Goal: Task Accomplishment & Management: Manage account settings

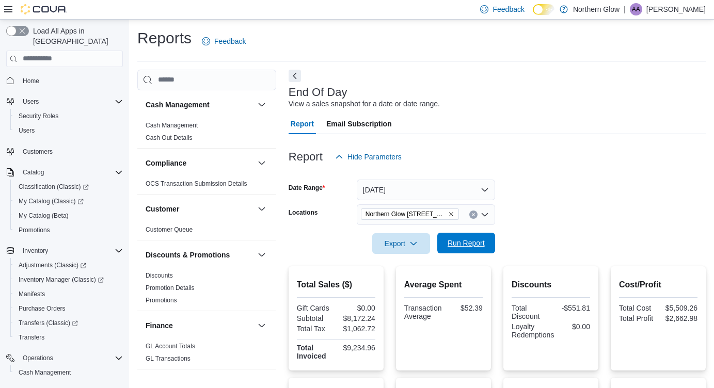
click at [474, 243] on span "Run Report" at bounding box center [466, 243] width 37 height 10
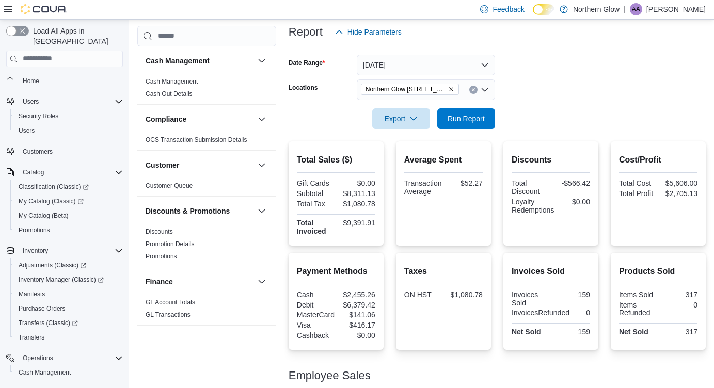
scroll to position [115, 0]
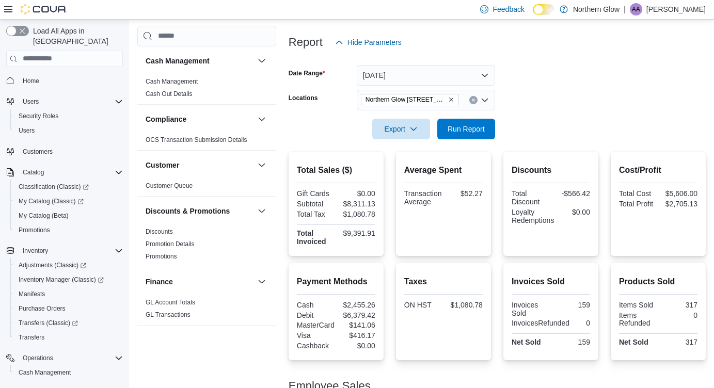
click at [485, 99] on icon "Open list of options" at bounding box center [485, 100] width 8 height 8
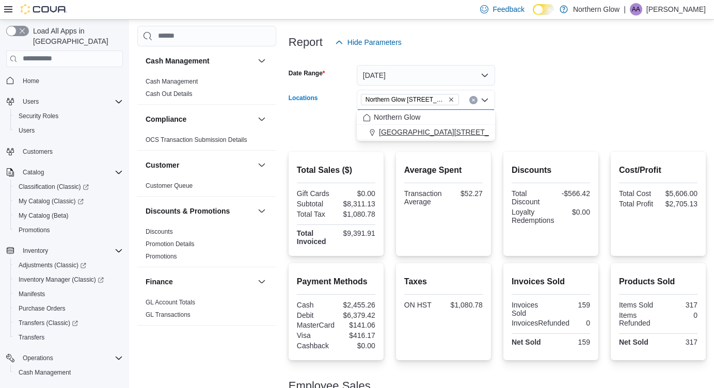
click at [457, 131] on span "Northern Glow 701 Memorial Ave" at bounding box center [452, 132] width 147 height 10
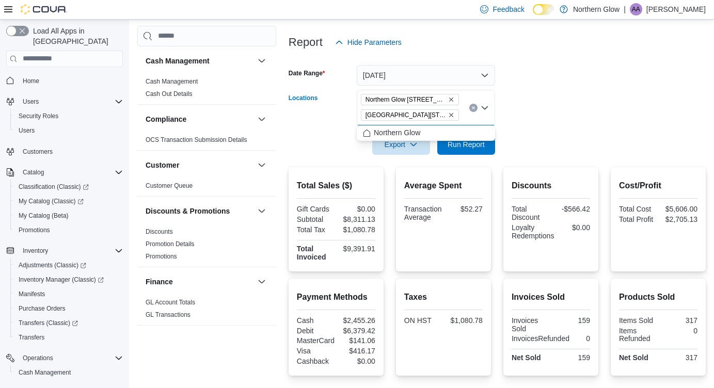
click at [520, 132] on div at bounding box center [497, 130] width 417 height 8
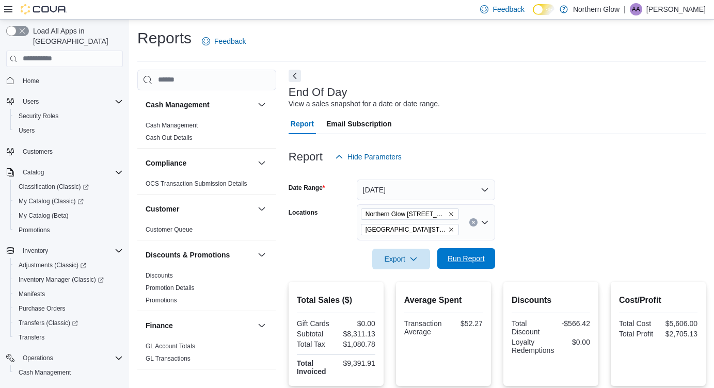
scroll to position [0, 0]
click at [485, 260] on span "Run Report" at bounding box center [466, 258] width 45 height 21
click at [486, 223] on icon "Open list of options" at bounding box center [485, 222] width 6 height 3
click at [453, 229] on icon "Remove Northern Glow 701 Memorial Ave from selection in this group" at bounding box center [451, 230] width 6 height 6
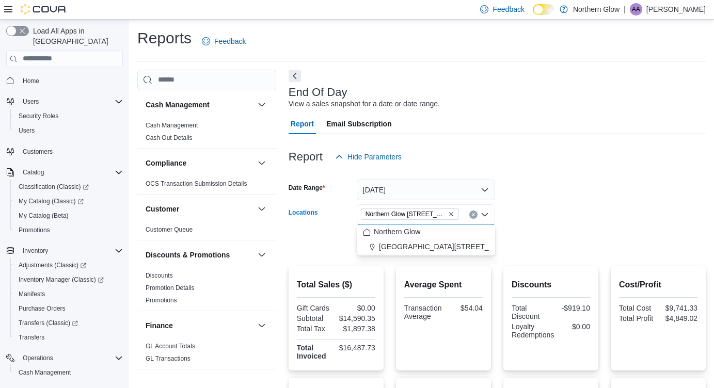
click at [522, 226] on div at bounding box center [497, 229] width 417 height 8
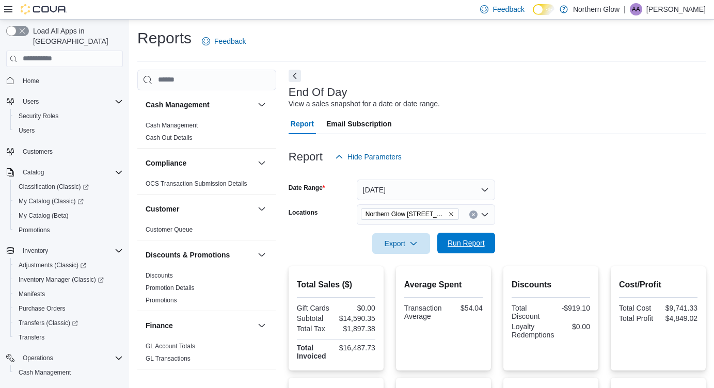
click at [478, 240] on span "Run Report" at bounding box center [466, 243] width 37 height 10
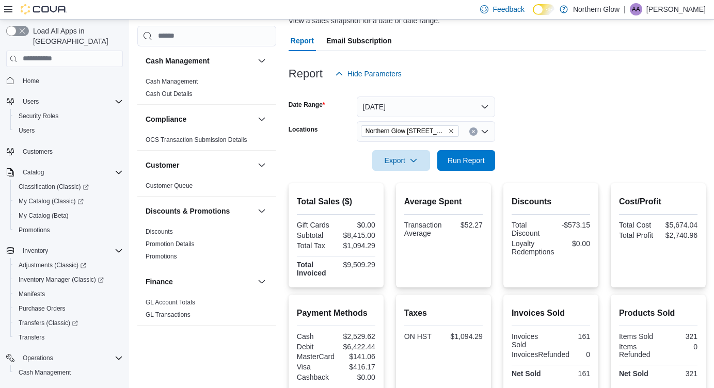
scroll to position [68, 0]
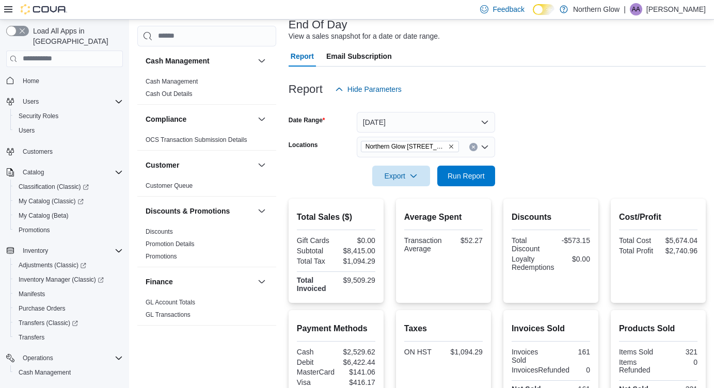
click at [485, 147] on icon "Open list of options" at bounding box center [485, 146] width 6 height 3
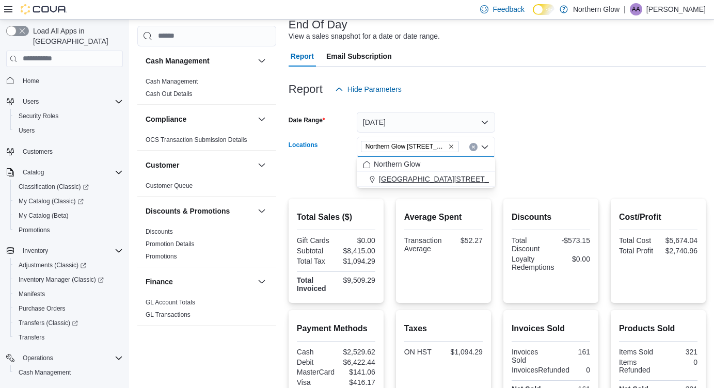
click at [472, 175] on span "Northern Glow 701 Memorial Ave" at bounding box center [452, 179] width 147 height 10
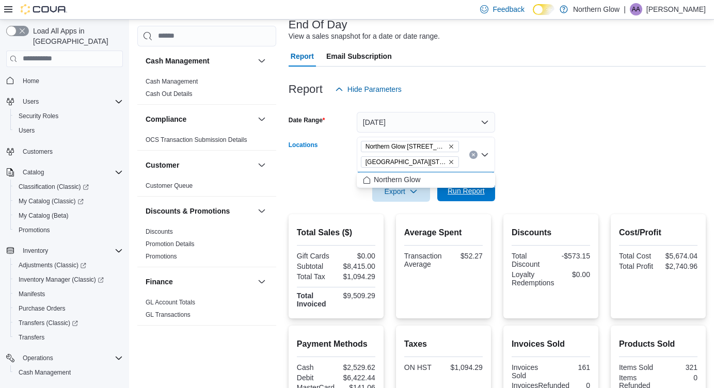
click at [464, 192] on span "Run Report" at bounding box center [466, 191] width 37 height 10
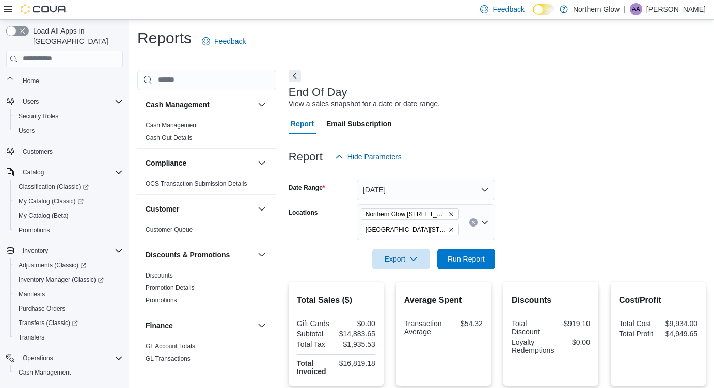
click at [455, 229] on span "Northern Glow 701 Memorial Ave" at bounding box center [410, 229] width 98 height 11
click at [453, 228] on icon "Remove Northern Glow 701 Memorial Ave from selection in this group" at bounding box center [451, 230] width 6 height 6
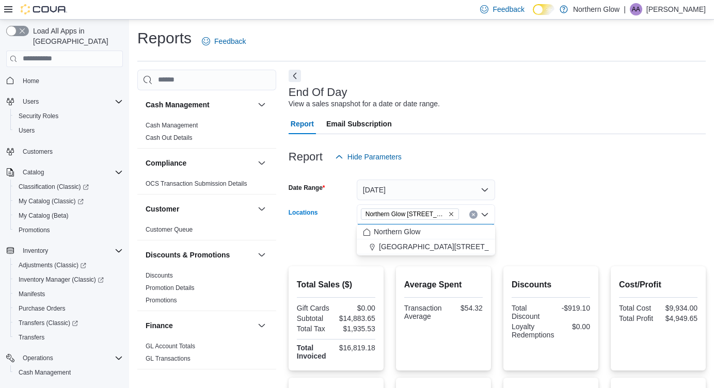
click at [525, 232] on div at bounding box center [497, 229] width 417 height 8
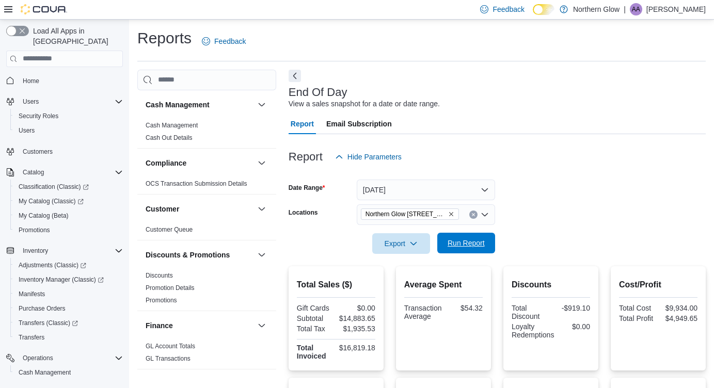
click at [476, 242] on span "Run Report" at bounding box center [466, 243] width 37 height 10
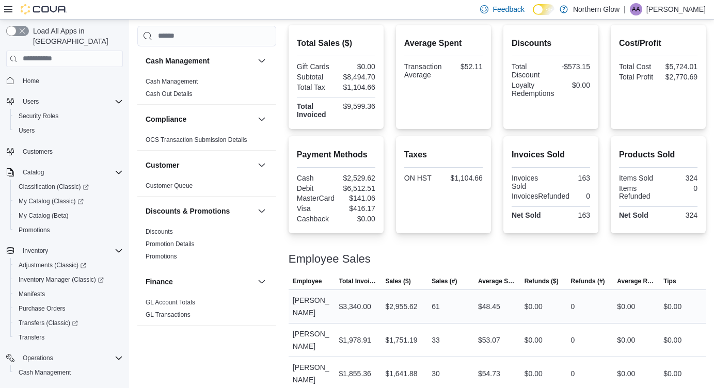
scroll to position [209, 0]
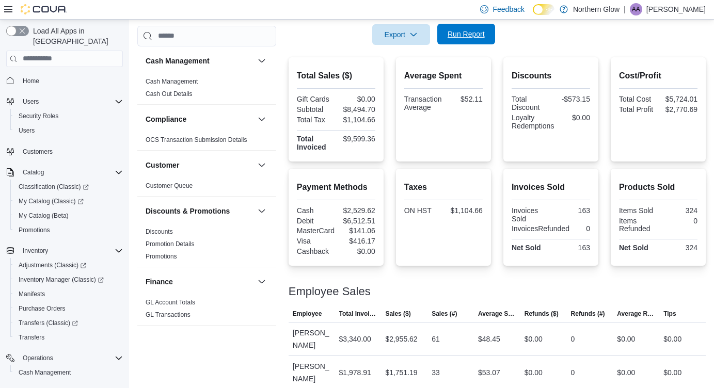
click at [474, 37] on span "Run Report" at bounding box center [466, 34] width 37 height 10
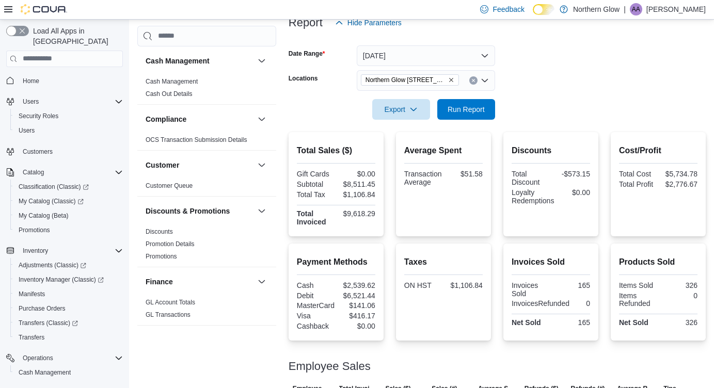
scroll to position [131, 0]
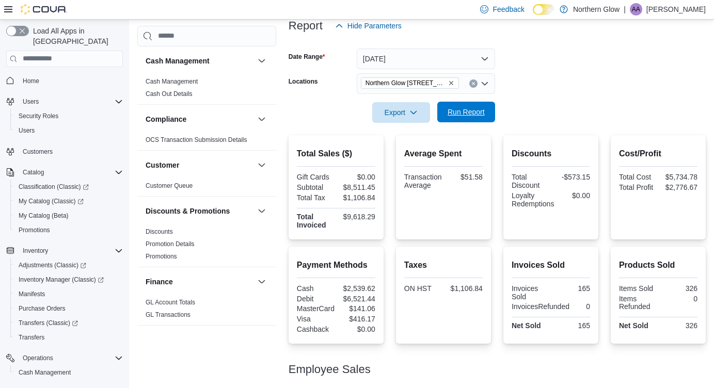
click at [472, 105] on span "Run Report" at bounding box center [466, 112] width 45 height 21
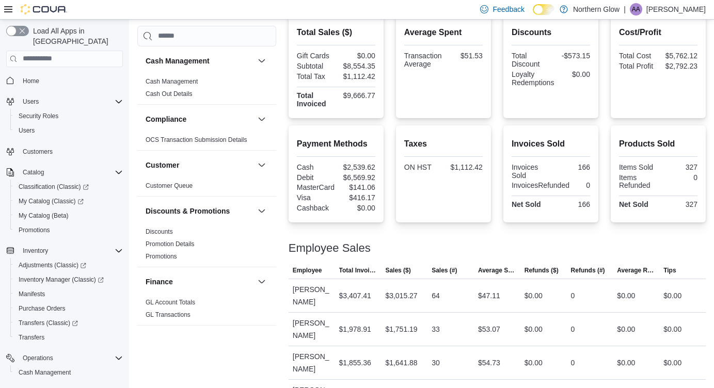
scroll to position [140, 0]
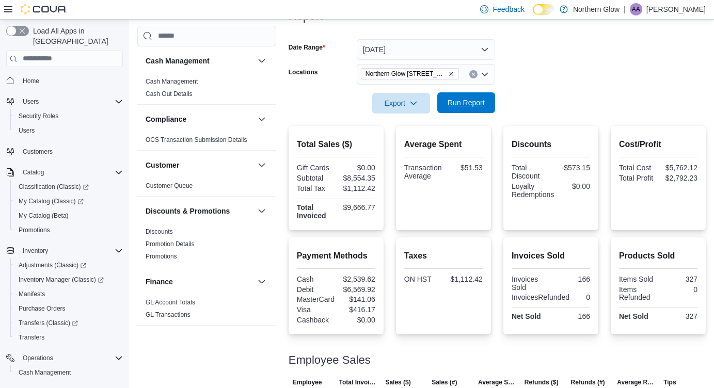
click at [482, 100] on span "Run Report" at bounding box center [466, 103] width 37 height 10
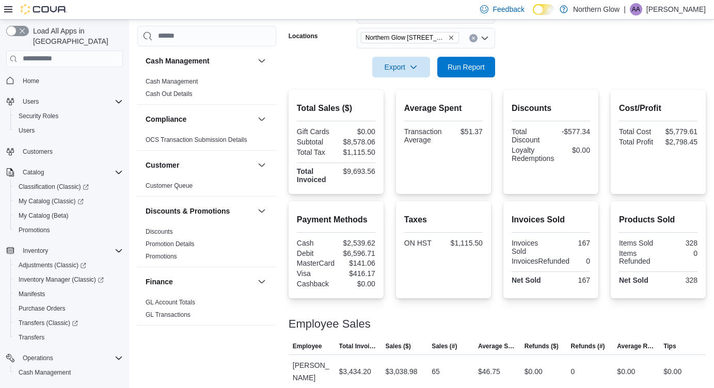
scroll to position [168, 0]
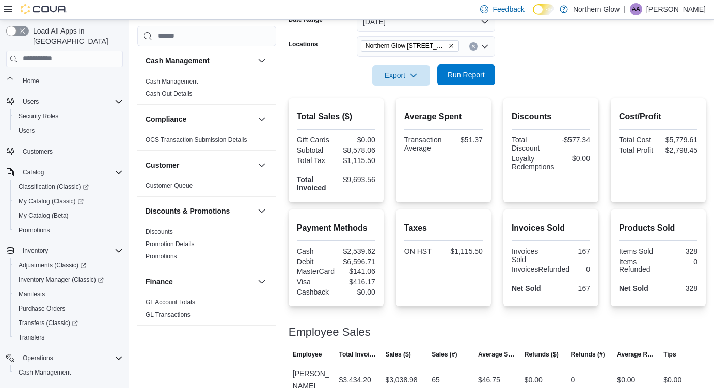
click at [469, 81] on span "Run Report" at bounding box center [466, 75] width 45 height 21
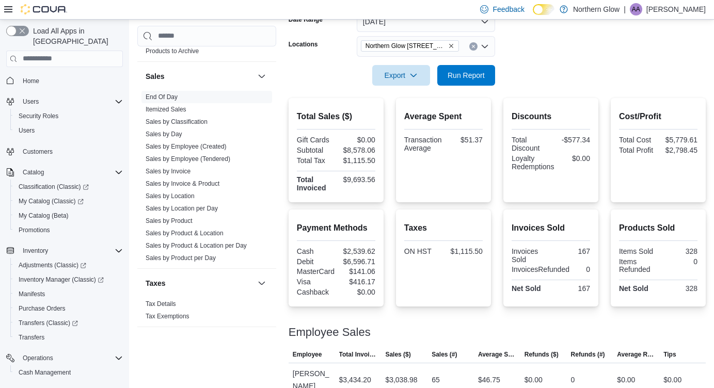
scroll to position [159, 0]
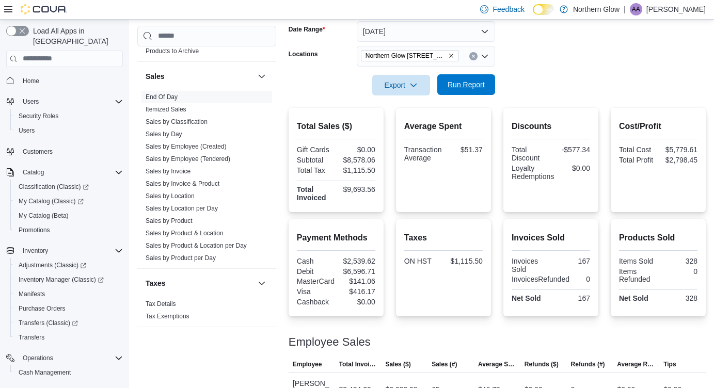
click at [473, 80] on span "Run Report" at bounding box center [466, 85] width 37 height 10
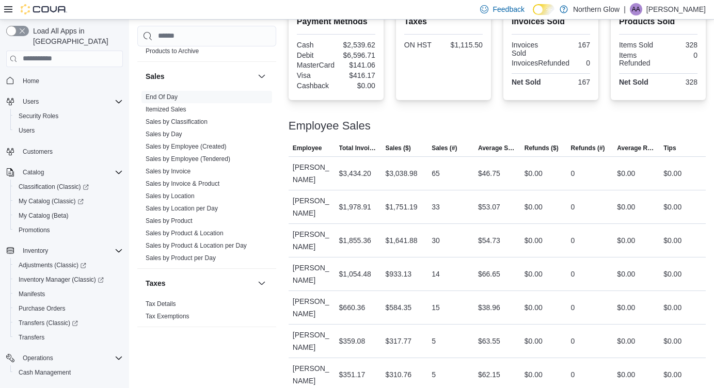
scroll to position [374, 0]
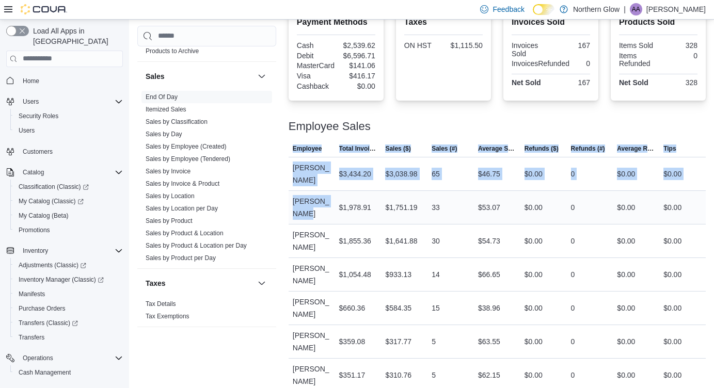
drag, startPoint x: 297, startPoint y: 223, endPoint x: 316, endPoint y: 223, distance: 19.1
click at [316, 223] on div "Cash Management Cash Management Cash Out Details Compliance OCS Transaction Sub…" at bounding box center [421, 44] width 569 height 698
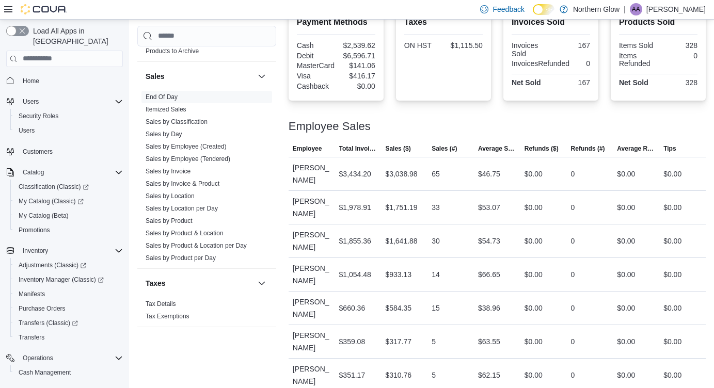
click at [395, 119] on div at bounding box center [497, 114] width 417 height 12
drag, startPoint x: 511, startPoint y: 289, endPoint x: 378, endPoint y: 289, distance: 132.7
click at [378, 289] on tr "Employee Adonias Banjaw Total Invoiced $1,054.48 Sales ($) $933.13 Sales (#) 14…" at bounding box center [497, 275] width 417 height 34
click at [481, 128] on div "Employee Sales" at bounding box center [497, 126] width 417 height 12
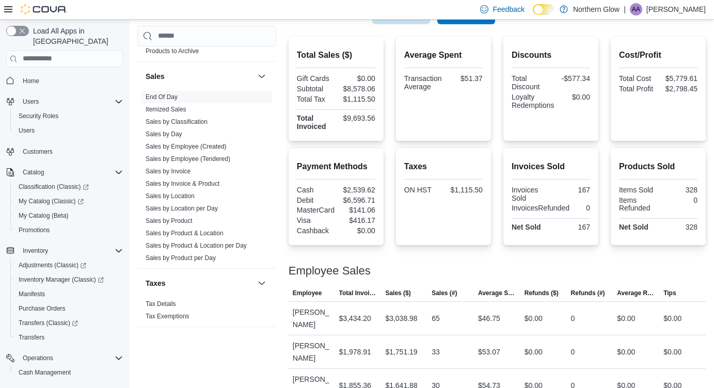
scroll to position [61, 0]
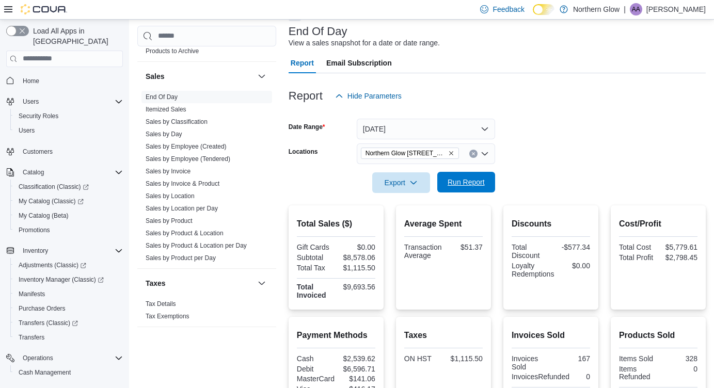
click at [472, 176] on span "Run Report" at bounding box center [466, 182] width 45 height 21
click at [540, 166] on div at bounding box center [497, 168] width 417 height 8
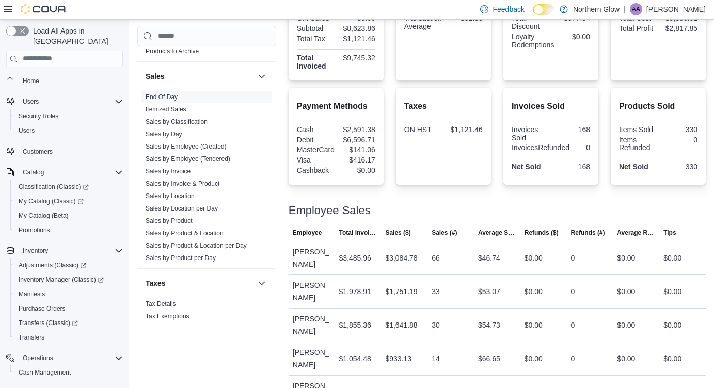
scroll to position [289, 0]
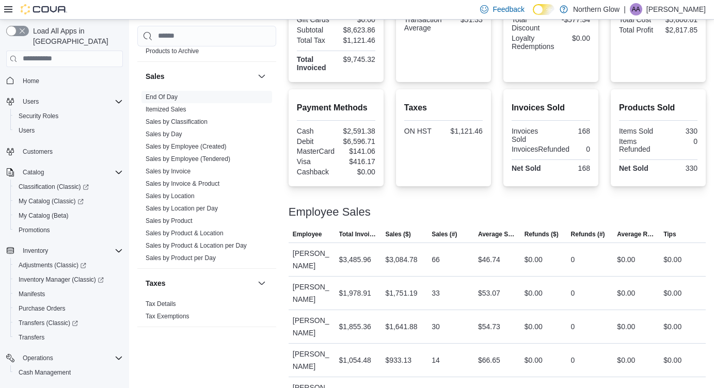
click at [410, 105] on h2 "Taxes" at bounding box center [443, 108] width 79 height 12
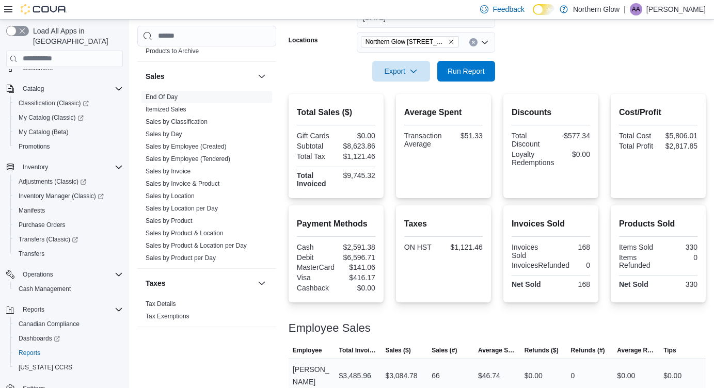
scroll to position [127, 0]
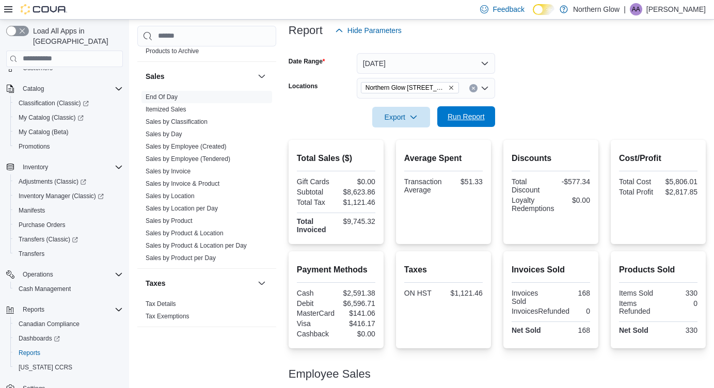
click at [462, 114] on span "Run Report" at bounding box center [466, 117] width 37 height 10
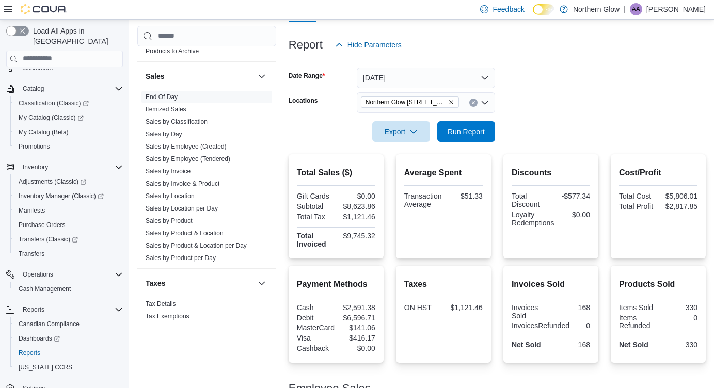
scroll to position [96, 0]
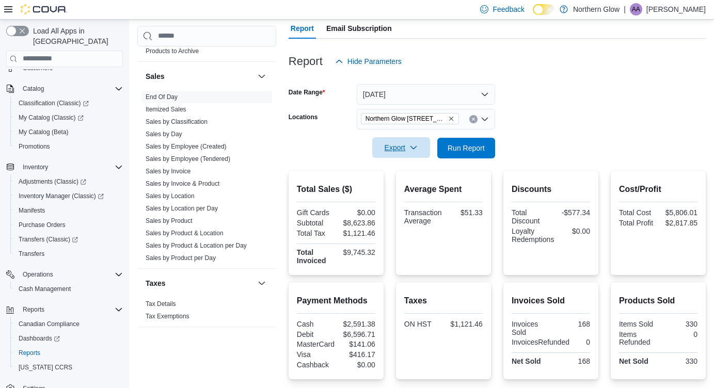
click at [395, 149] on span "Export" at bounding box center [401, 147] width 45 height 21
click at [409, 189] on span "Export to Pdf" at bounding box center [403, 189] width 46 height 8
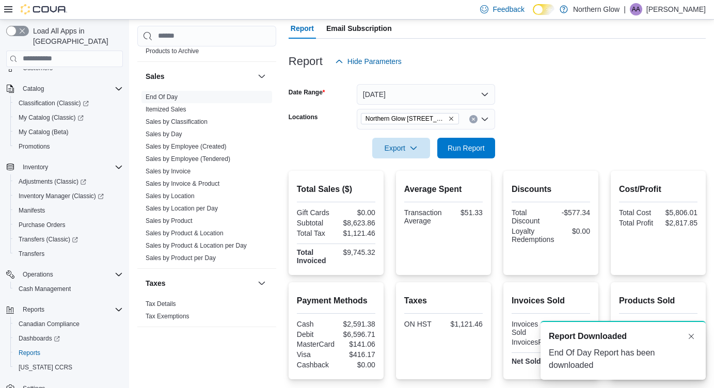
scroll to position [0, 0]
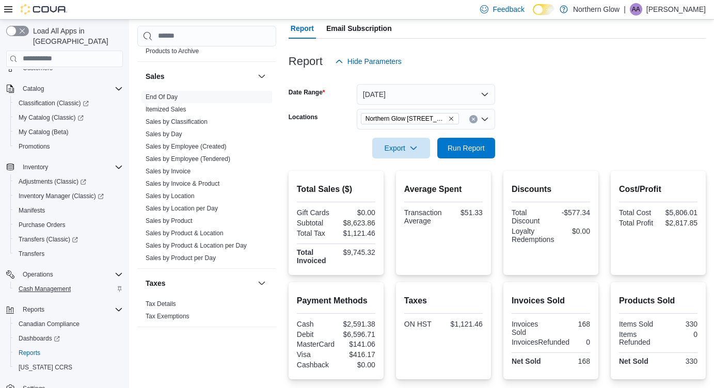
click at [64, 285] on span "Cash Management" at bounding box center [45, 289] width 52 height 8
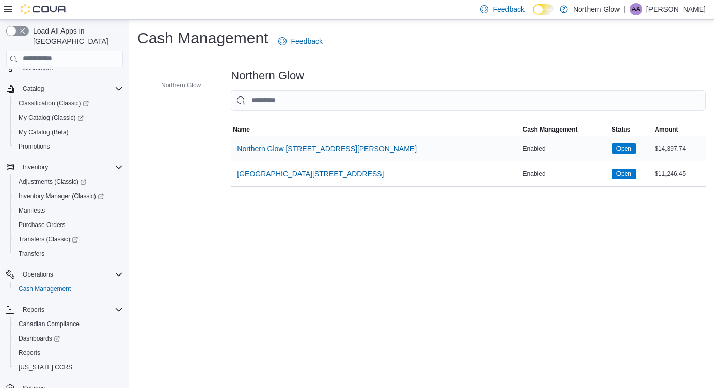
click at [281, 151] on span "Northern Glow 540 Arthur St" at bounding box center [327, 149] width 180 height 10
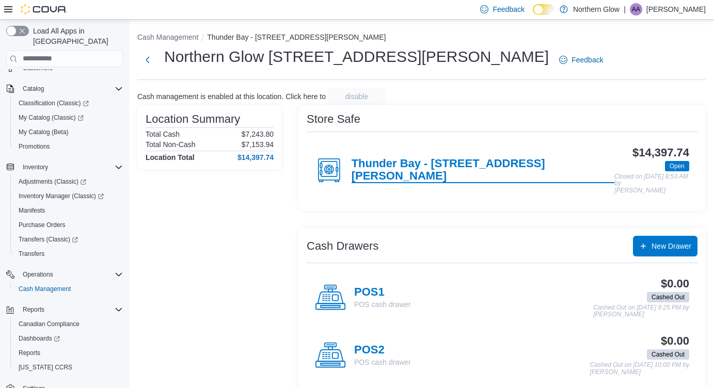
click at [406, 162] on h4 "Thunder Bay - 540 Arthur St" at bounding box center [483, 171] width 263 height 26
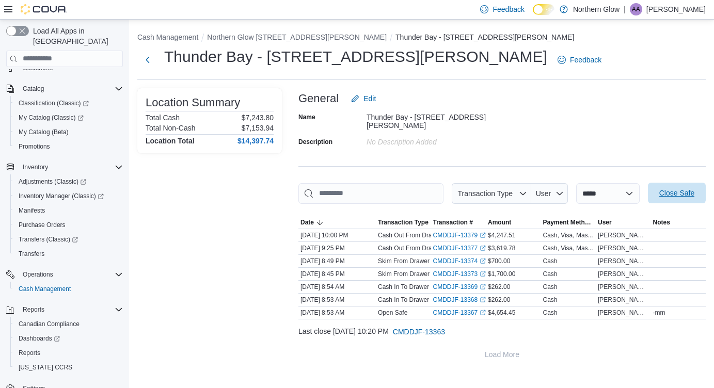
click at [685, 190] on span "Close Safe" at bounding box center [677, 193] width 35 height 10
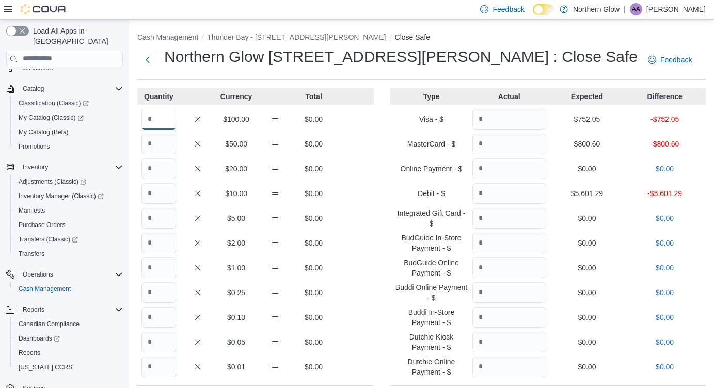
click at [173, 120] on input "Quantity" at bounding box center [159, 119] width 35 height 21
type input "**"
click at [160, 138] on input "Quantity" at bounding box center [159, 144] width 35 height 21
type input "**"
click at [163, 171] on input "Quantity" at bounding box center [159, 169] width 35 height 21
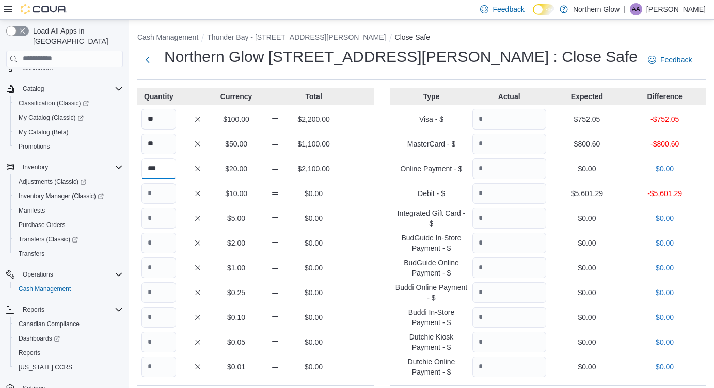
type input "***"
click at [160, 190] on input "Quantity" at bounding box center [159, 193] width 35 height 21
type input "**"
type input "***"
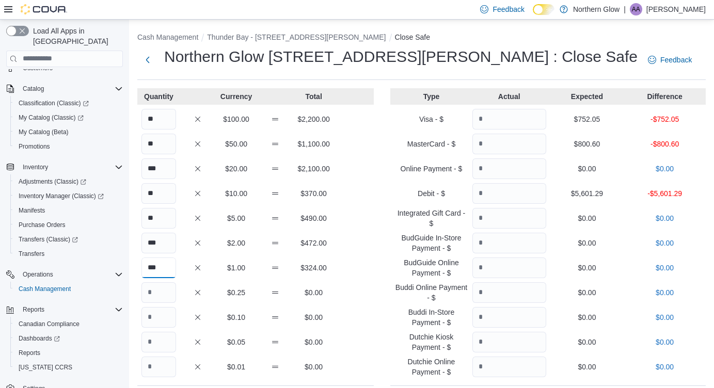
type input "***"
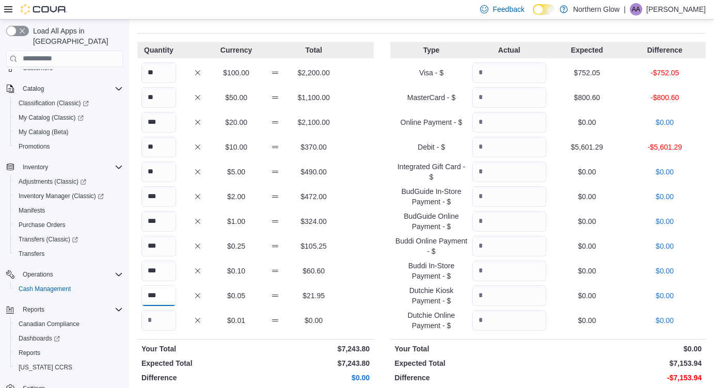
scroll to position [43, 0]
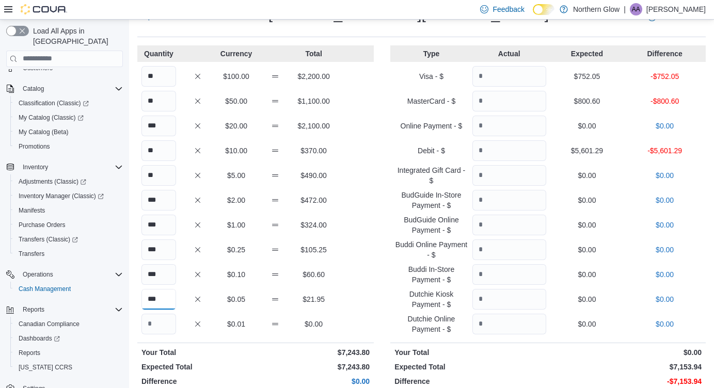
type input "***"
click at [514, 72] on input "Quantity" at bounding box center [510, 76] width 74 height 21
type input "******"
click at [519, 97] on input "Quantity" at bounding box center [510, 101] width 74 height 21
type input "******"
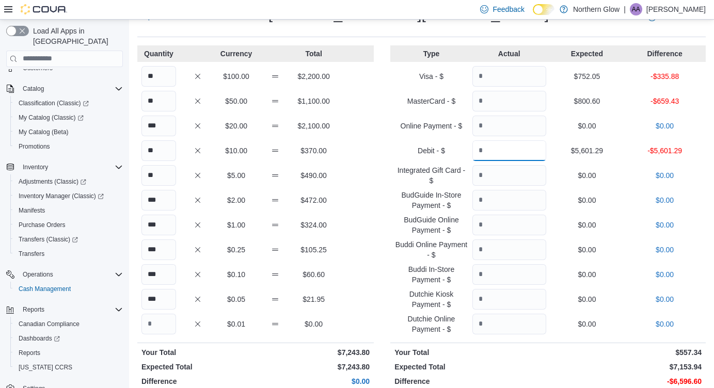
click at [495, 147] on input "Quantity" at bounding box center [510, 150] width 74 height 21
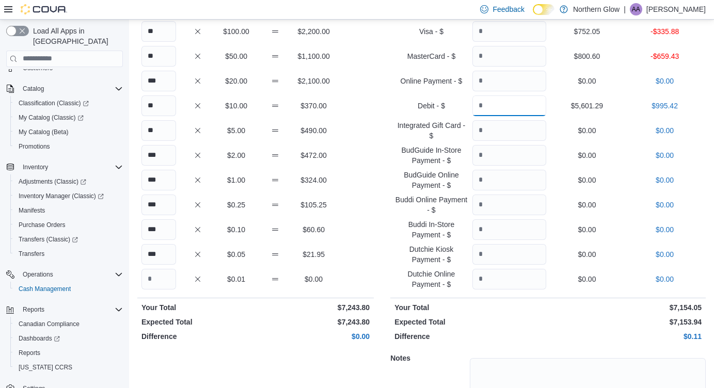
scroll to position [86, 0]
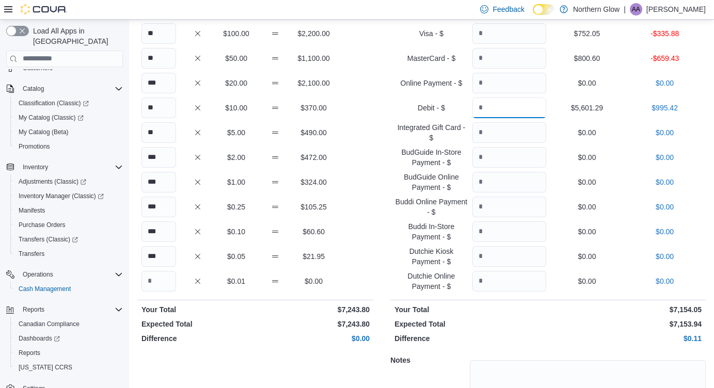
type input "*******"
click at [515, 61] on input "******" at bounding box center [510, 58] width 74 height 21
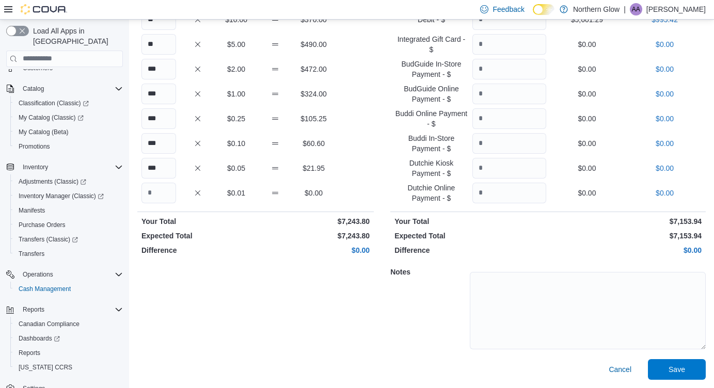
scroll to position [174, 0]
type input "******"
click at [676, 372] on span "Save" at bounding box center [677, 370] width 17 height 10
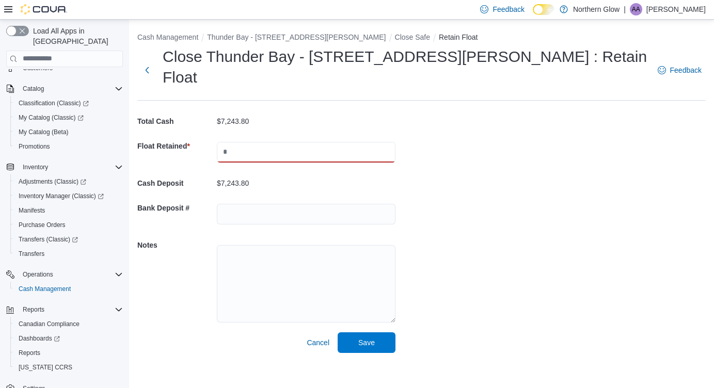
click at [262, 142] on input "text" at bounding box center [306, 152] width 179 height 21
type input "*******"
click at [362, 337] on span "Save" at bounding box center [366, 342] width 17 height 10
